Goal: Check status: Check status

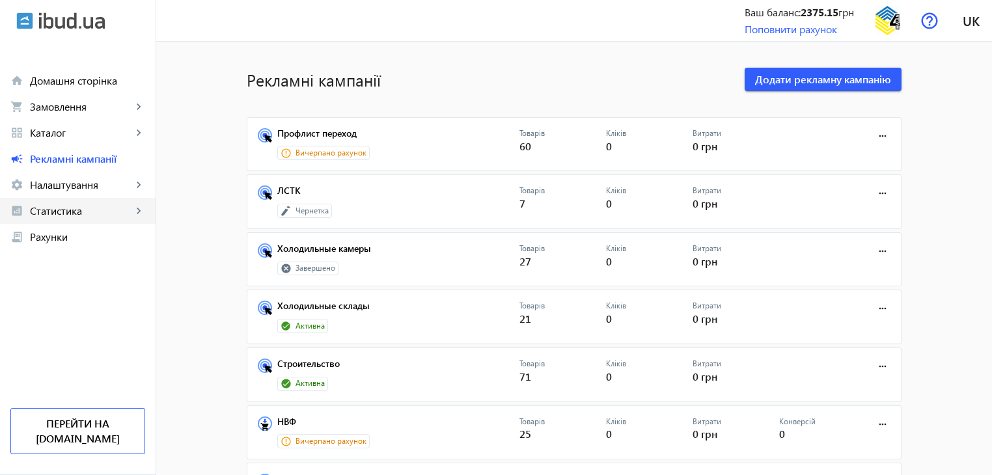
click at [60, 217] on span "Статистика" at bounding box center [81, 210] width 102 height 13
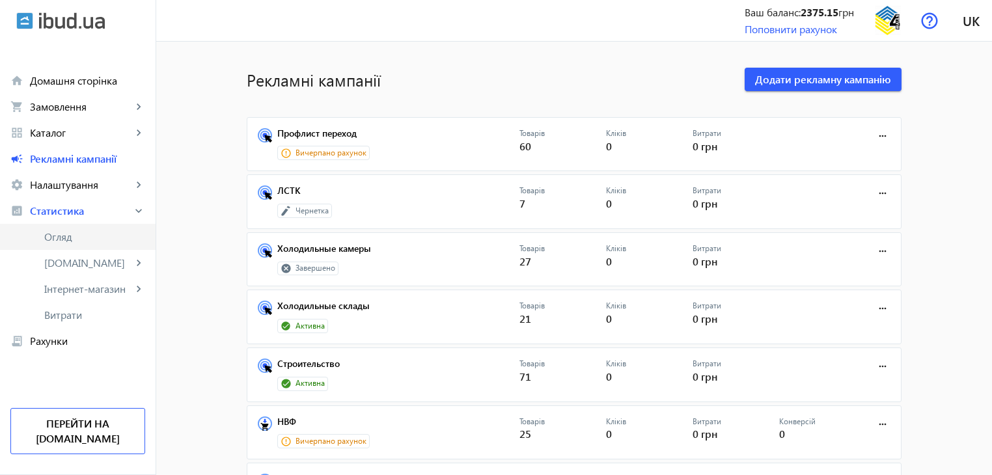
click at [73, 236] on span "Огляд" at bounding box center [94, 236] width 101 height 13
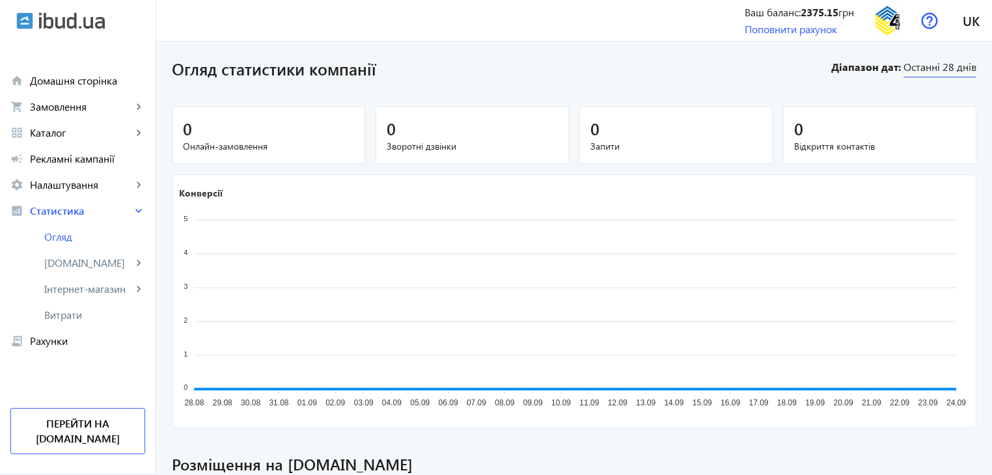
click at [936, 62] on span "Останні 28 днів" at bounding box center [940, 69] width 73 height 18
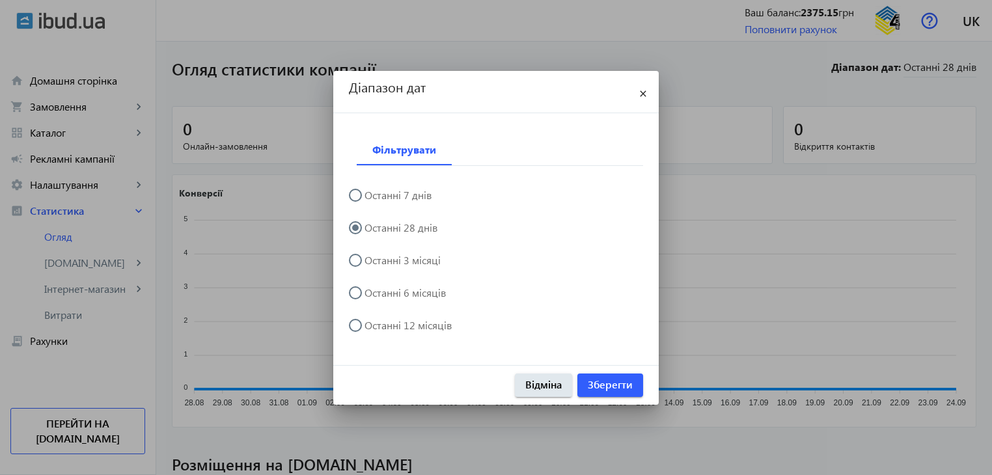
click at [404, 198] on label "Останні 7 днів" at bounding box center [397, 195] width 70 height 10
click at [375, 198] on input "Останні 7 днів" at bounding box center [362, 202] width 26 height 26
radio input "true"
click at [615, 385] on span "Зберегти" at bounding box center [610, 385] width 45 height 14
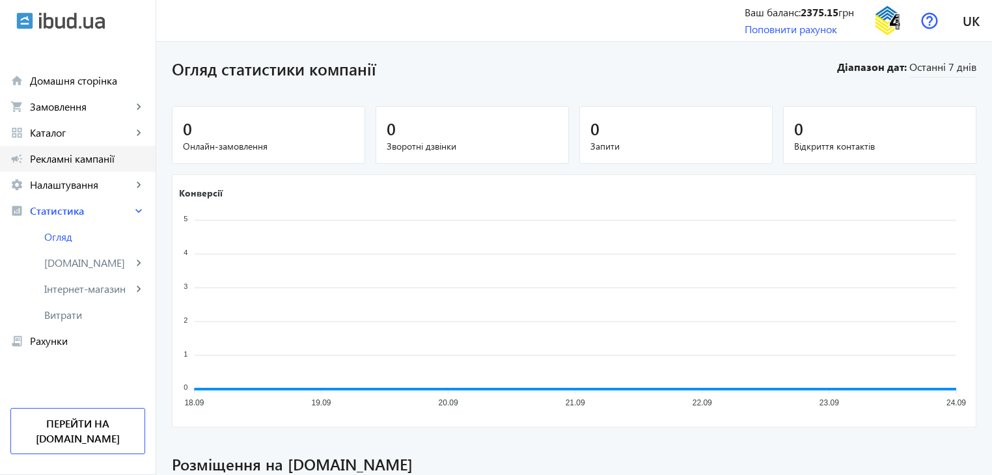
click at [57, 160] on span "Рекламні кампанії" at bounding box center [87, 158] width 115 height 13
